Goal: Information Seeking & Learning: Find specific fact

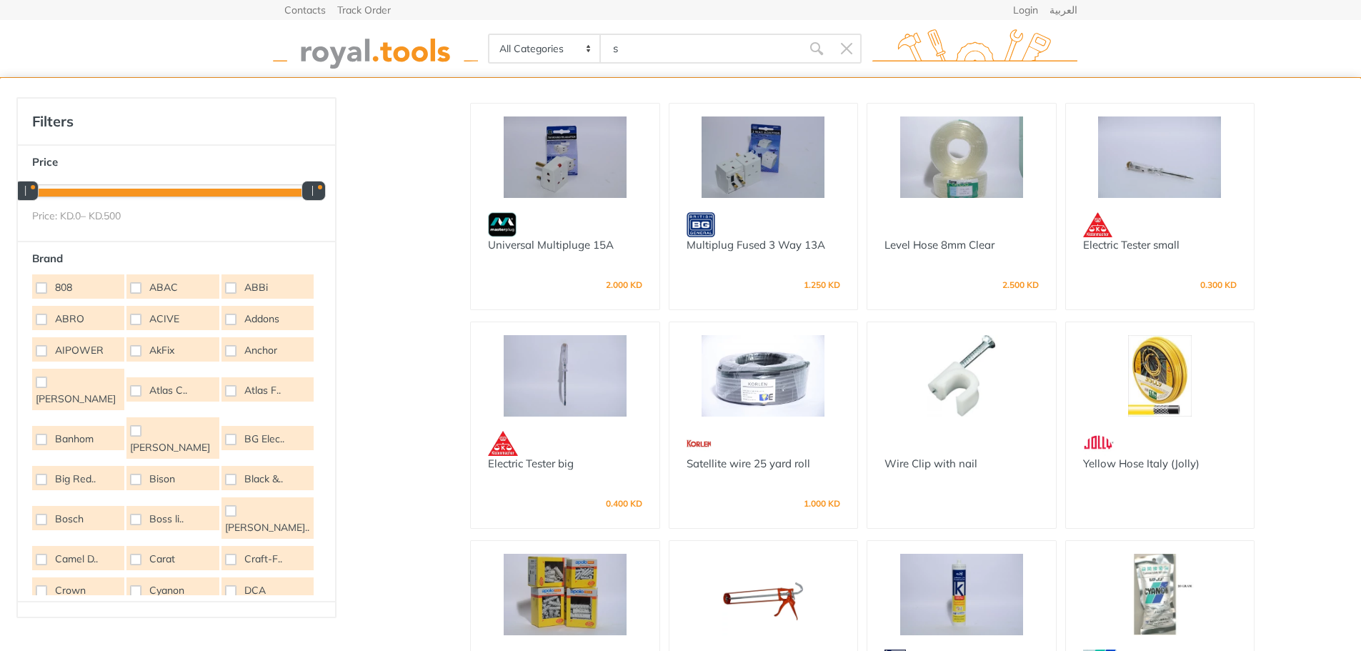
type input "s"
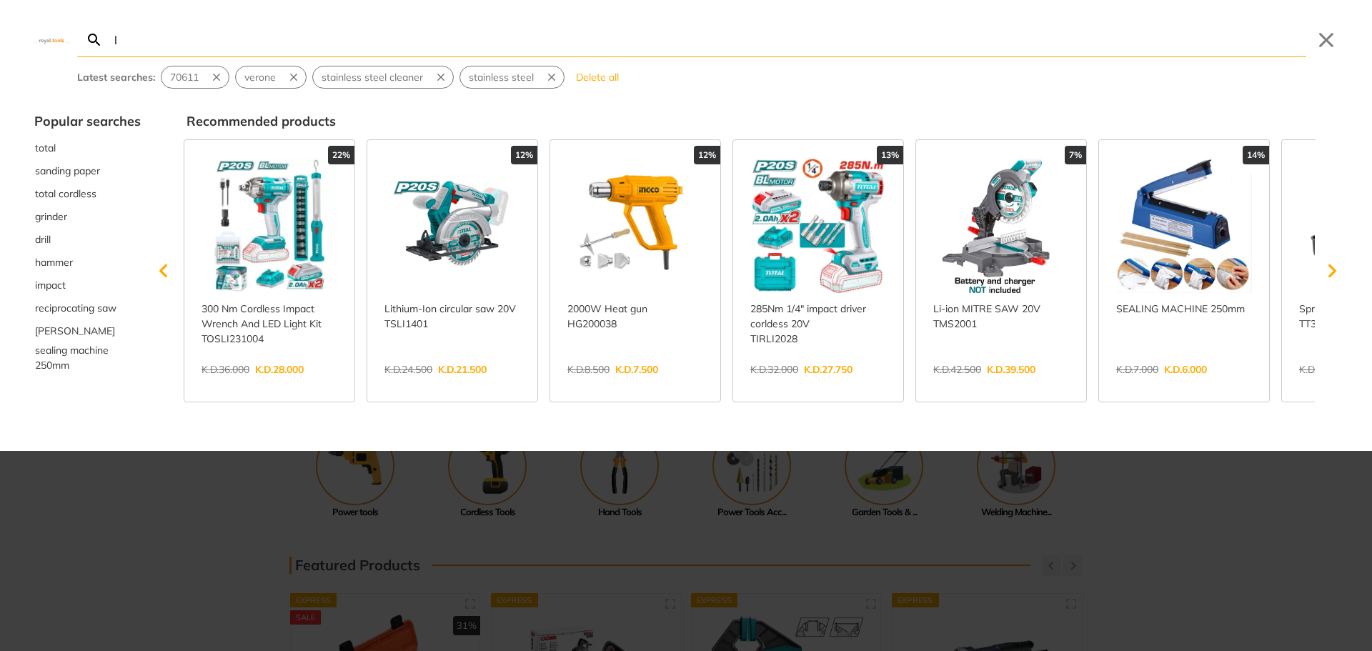
type input "lo"
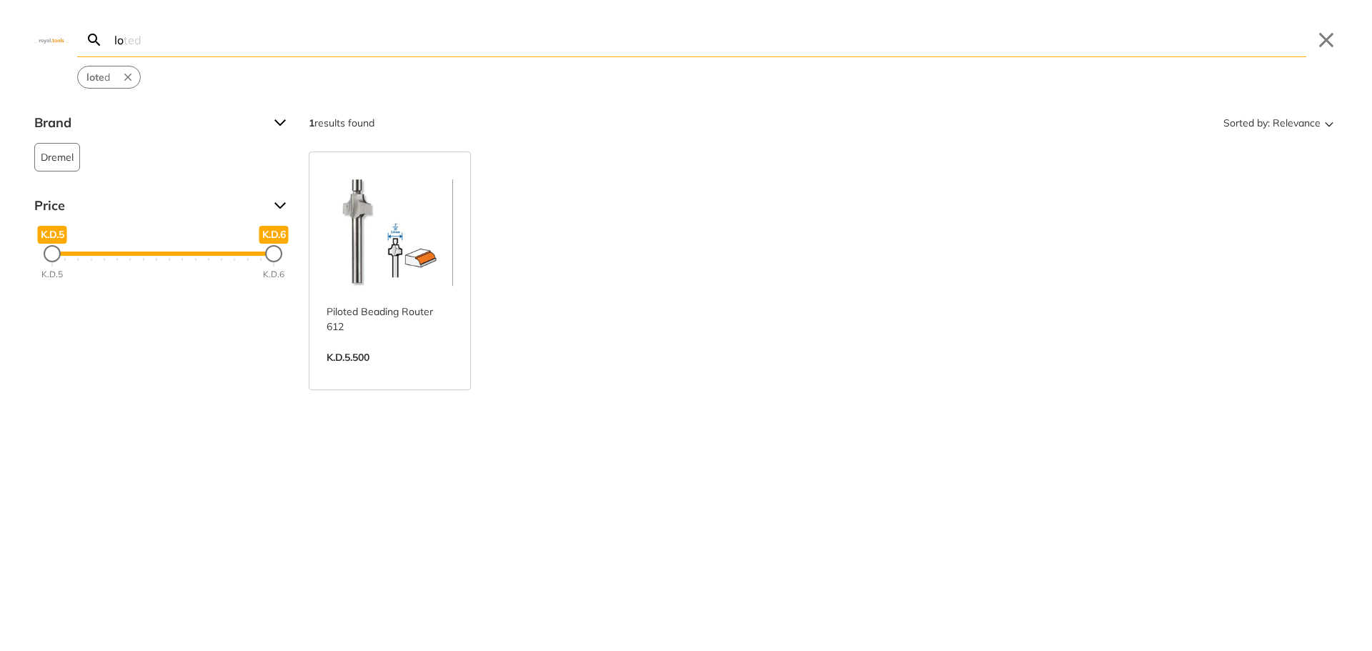
type input "l"
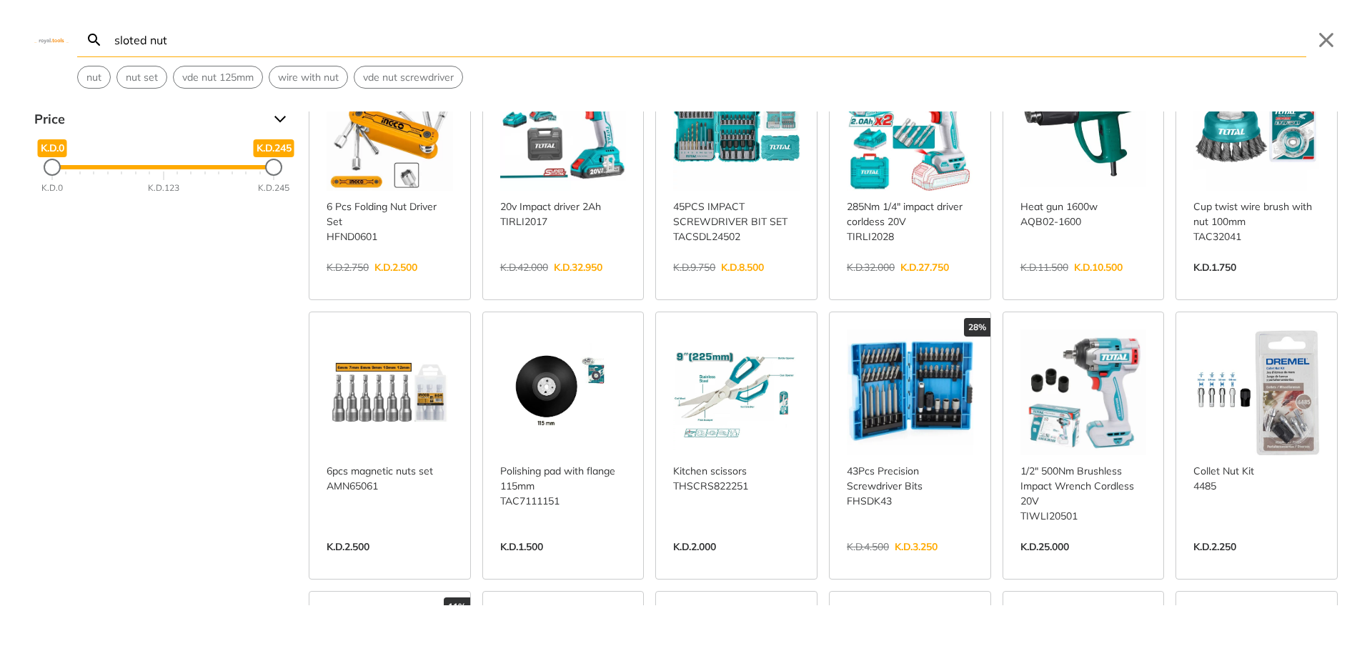
scroll to position [71, 0]
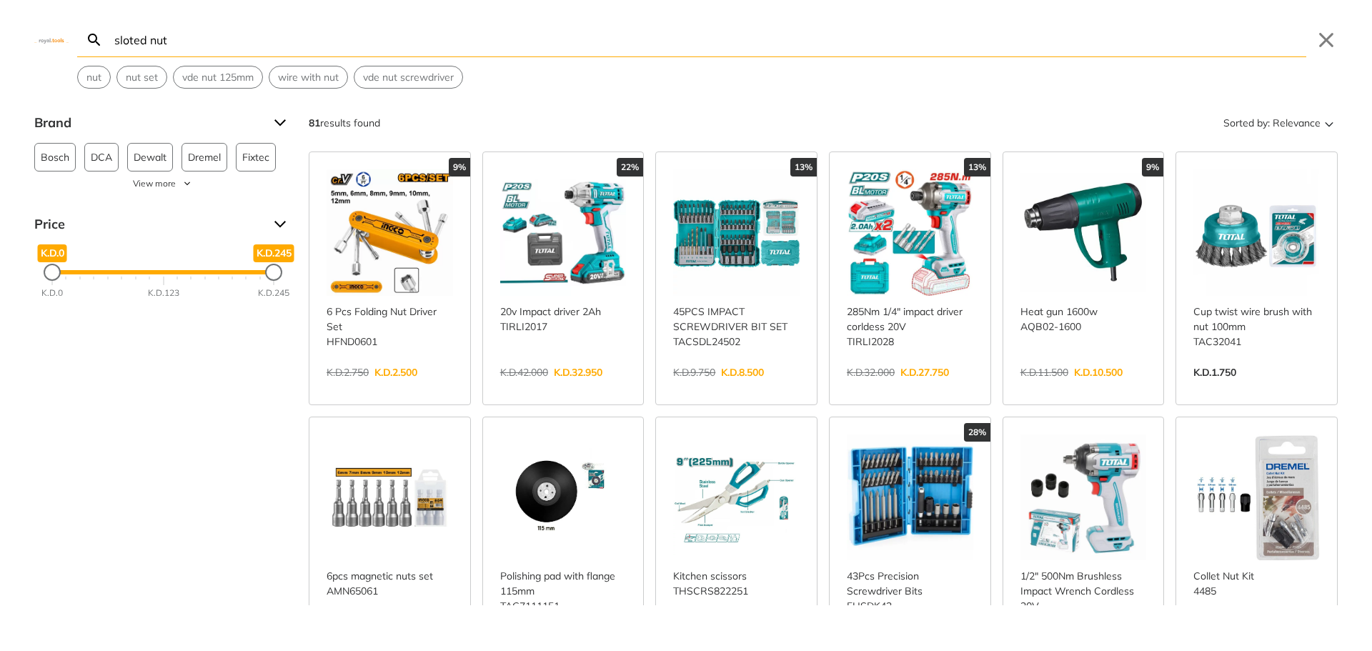
click at [201, 46] on input "sloted nut" at bounding box center [708, 40] width 1195 height 34
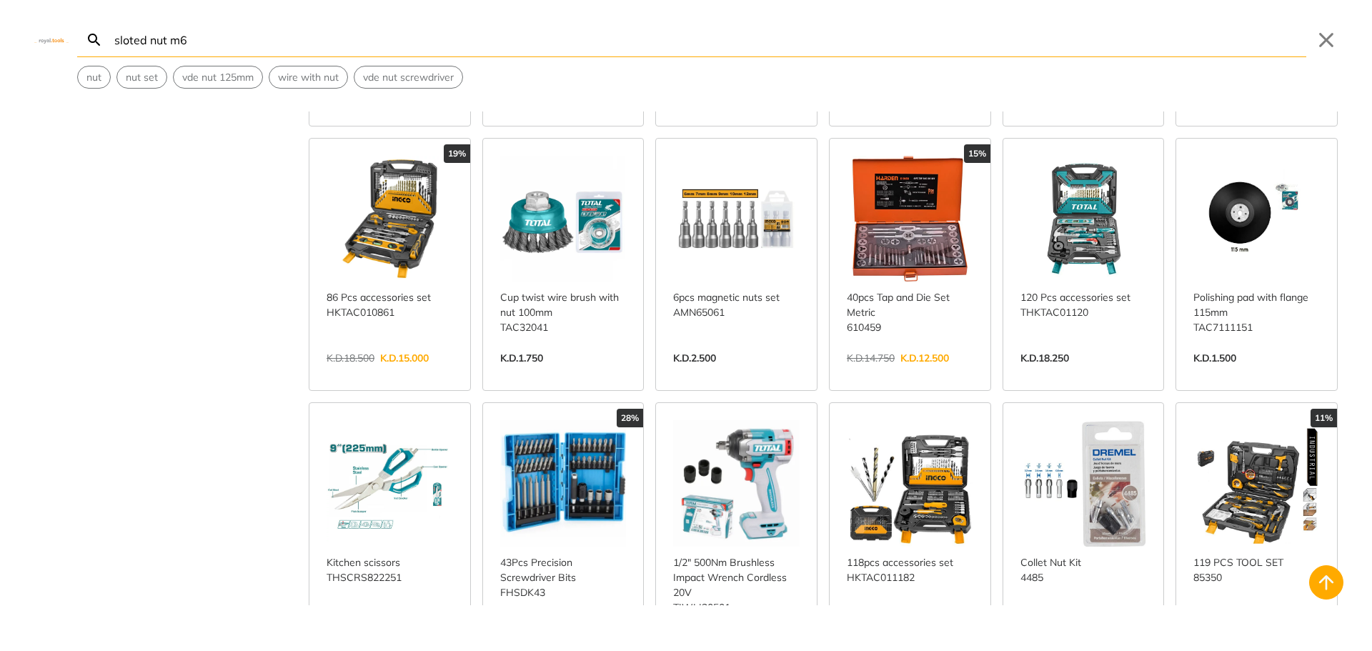
scroll to position [286, 0]
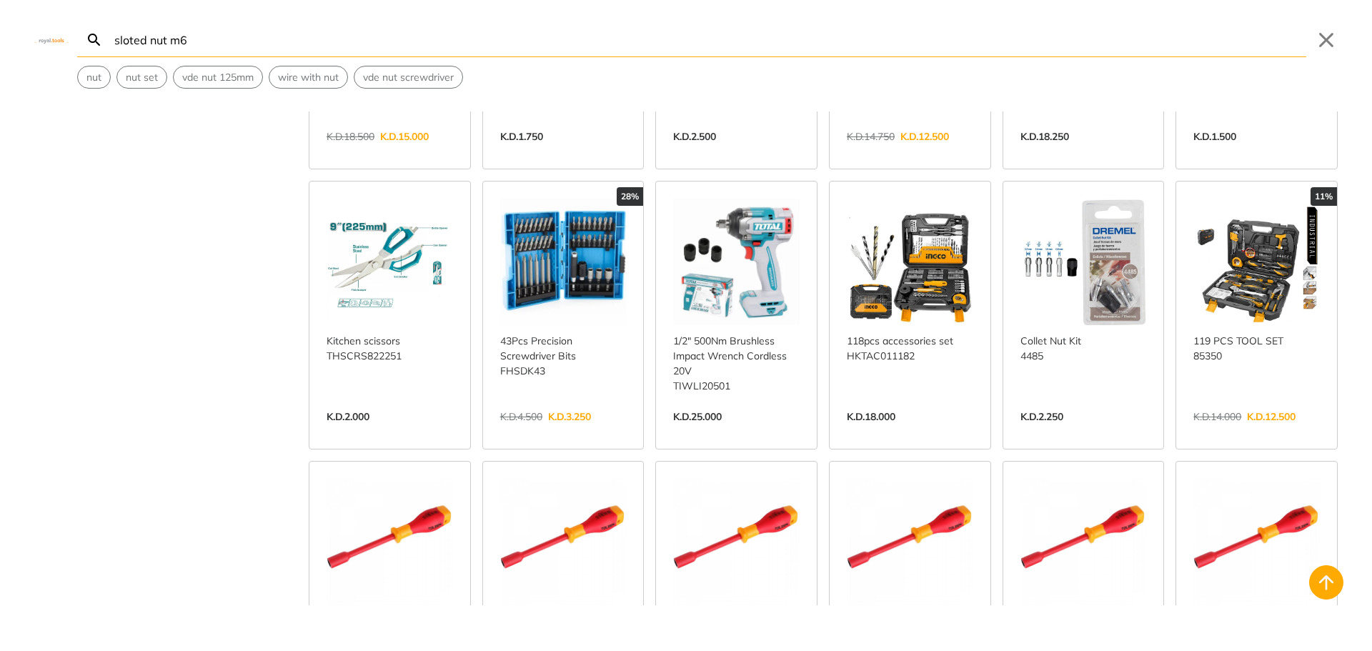
scroll to position [643, 0]
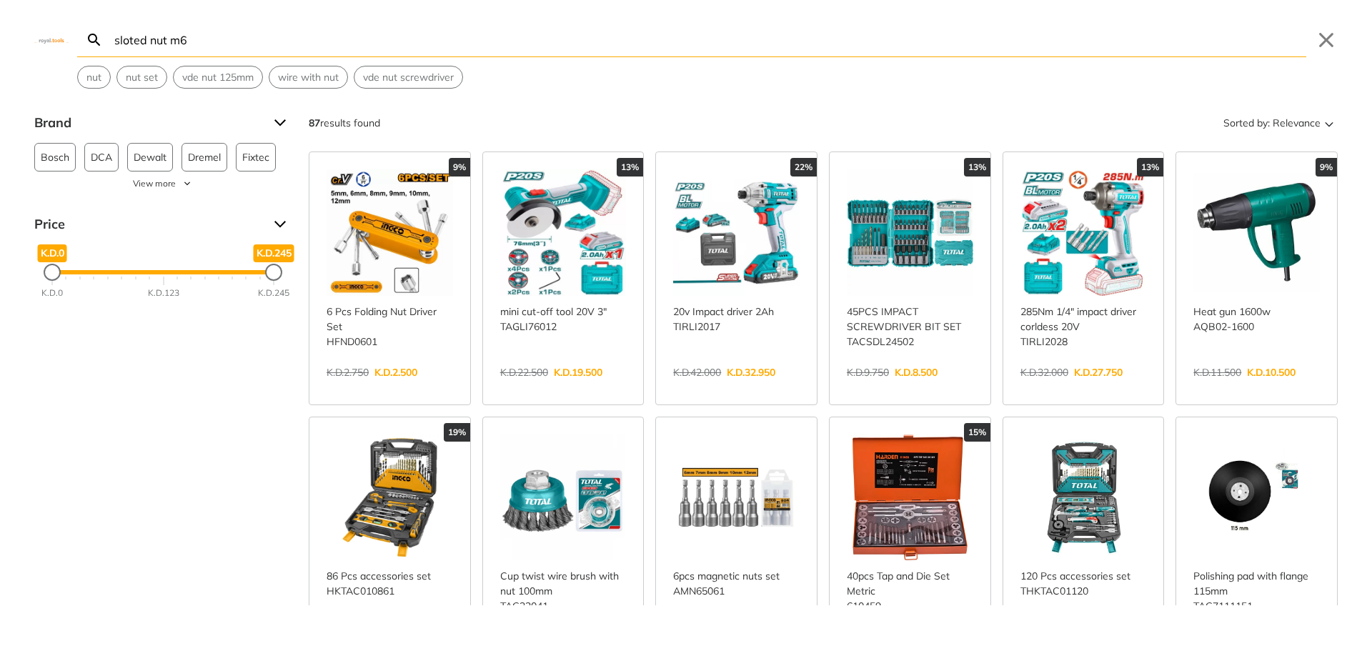
type input "sloted nut m6"
